Goal: Navigation & Orientation: Find specific page/section

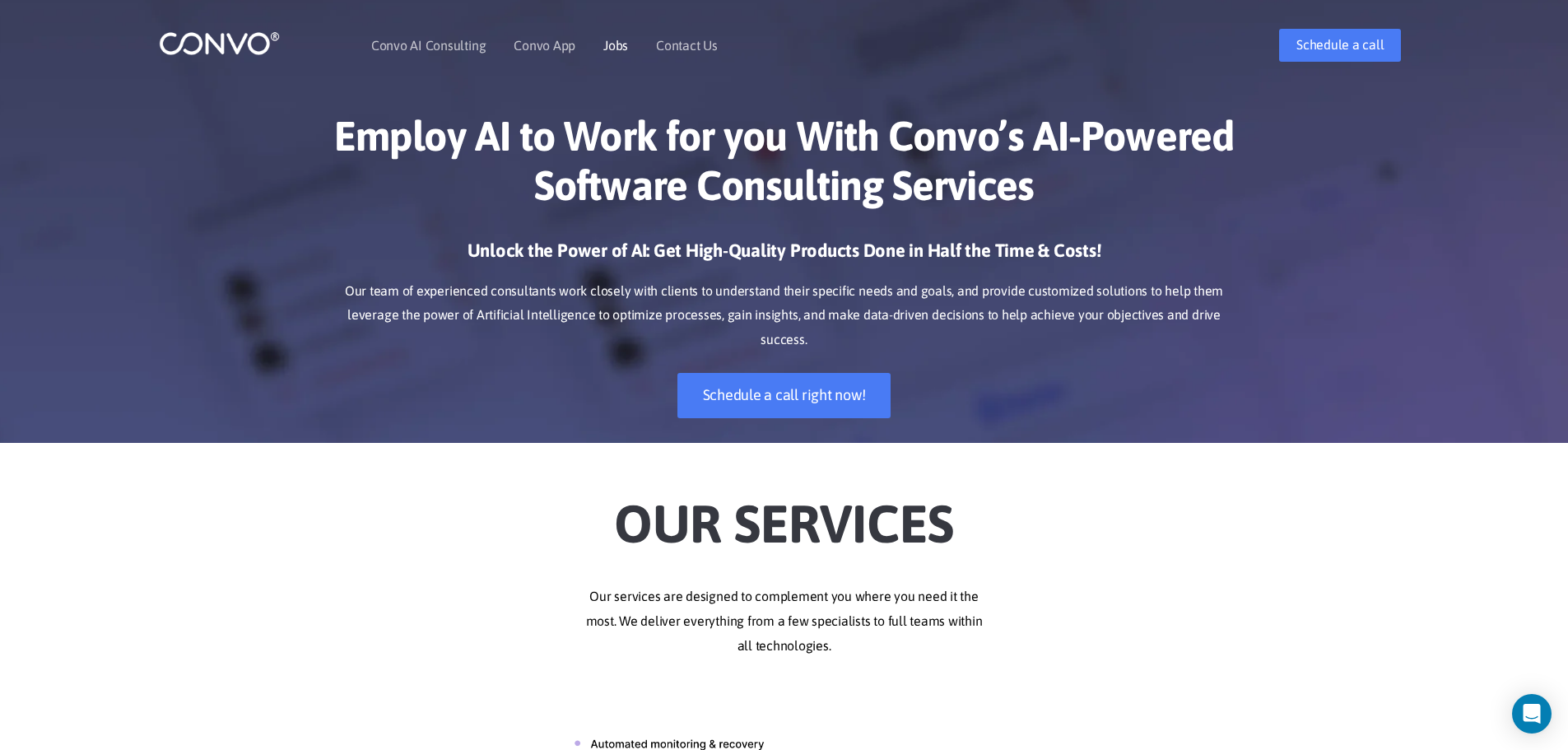
click at [616, 56] on li "Jobs" at bounding box center [616, 45] width 25 height 71
click at [615, 52] on link "Jobs" at bounding box center [616, 45] width 25 height 13
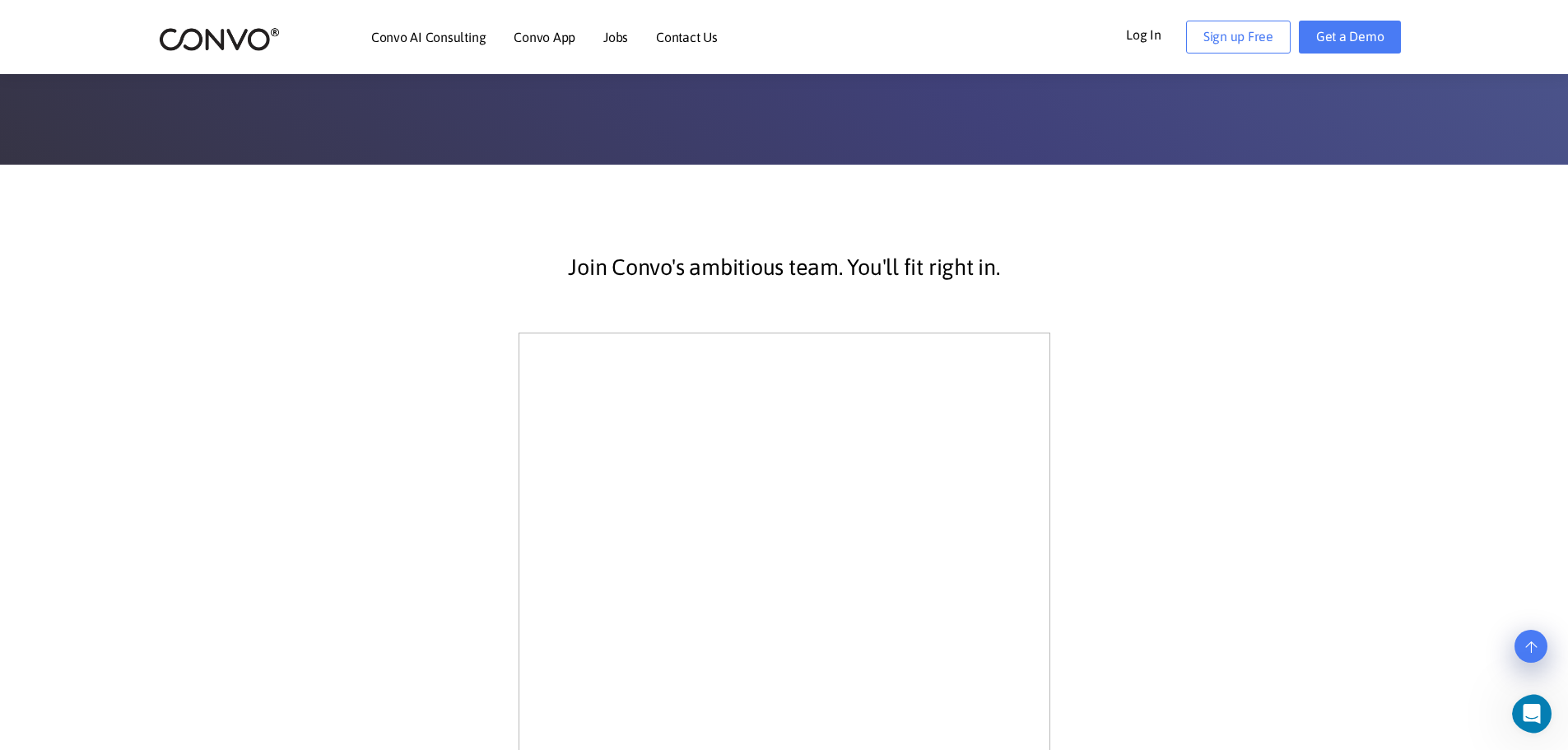
click at [1317, 486] on section "Join Convo's ambitious team. You'll fit right in." at bounding box center [784, 675] width 1568 height 1022
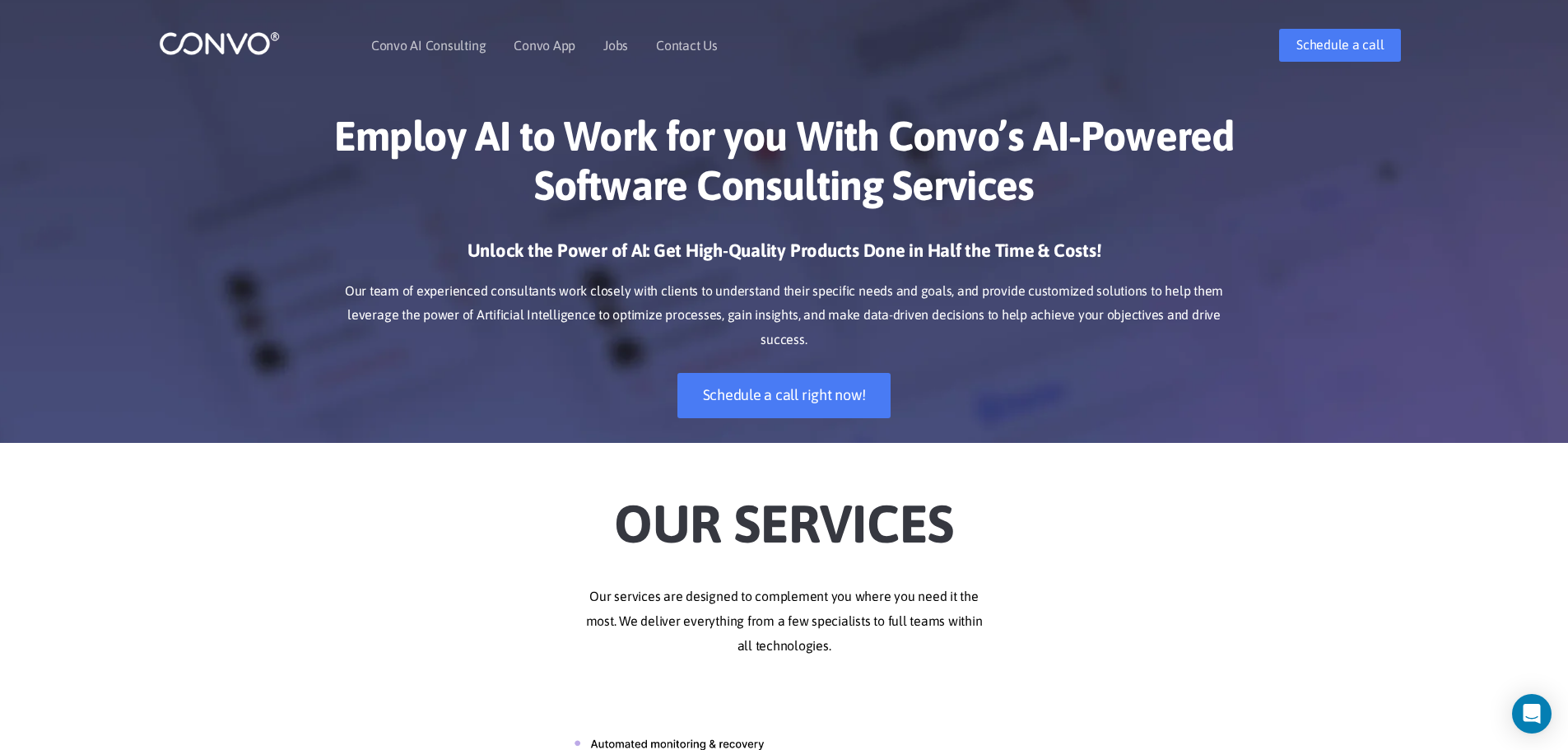
click at [781, 219] on h1 "Employ AI to Work for you With Convo’s AI-Powered Software Consulting Services" at bounding box center [784, 167] width 914 height 111
